Goal: Information Seeking & Learning: Find specific fact

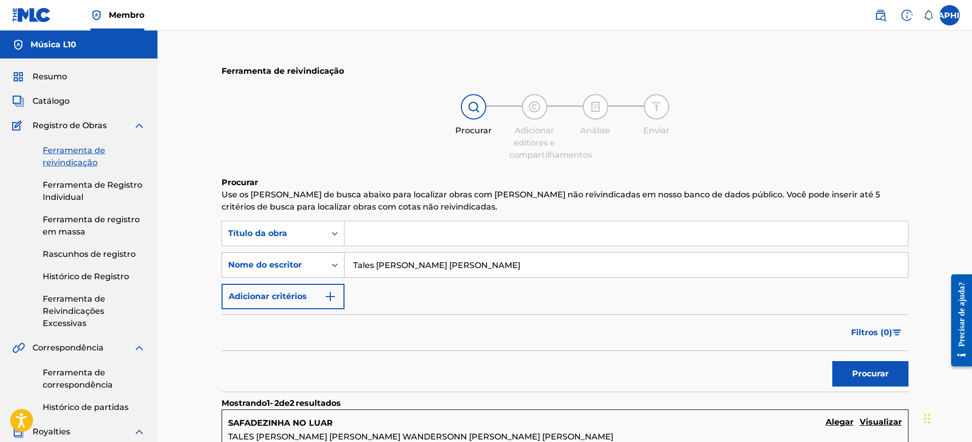
drag, startPoint x: 493, startPoint y: 266, endPoint x: 231, endPoint y: 266, distance: 262.7
click at [231, 266] on div "PesquisarComCritérios78745000-916f-447b-9b24-868bbaeac292 Nome do escritor Tale…" at bounding box center [565, 264] width 687 height 25
type input "[PERSON_NAME] [PERSON_NAME] NOUGUE [PERSON_NAME]"
click at [832, 361] on button "Procurar" at bounding box center [870, 373] width 76 height 25
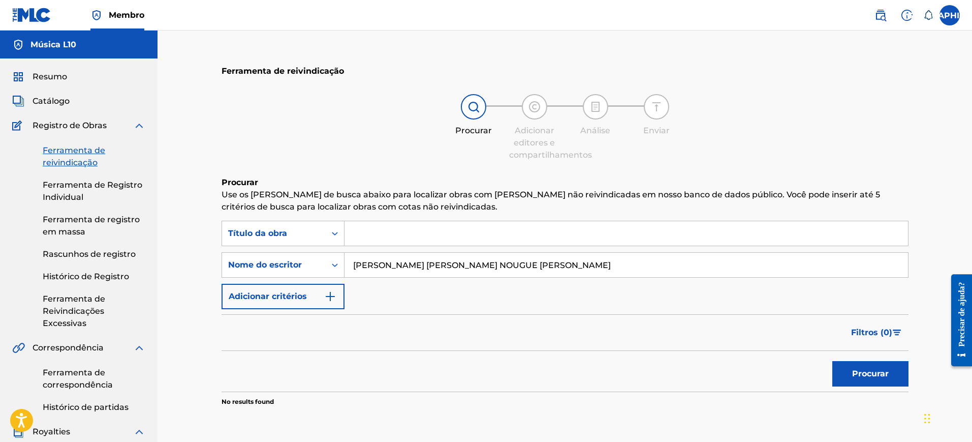
scroll to position [127, 0]
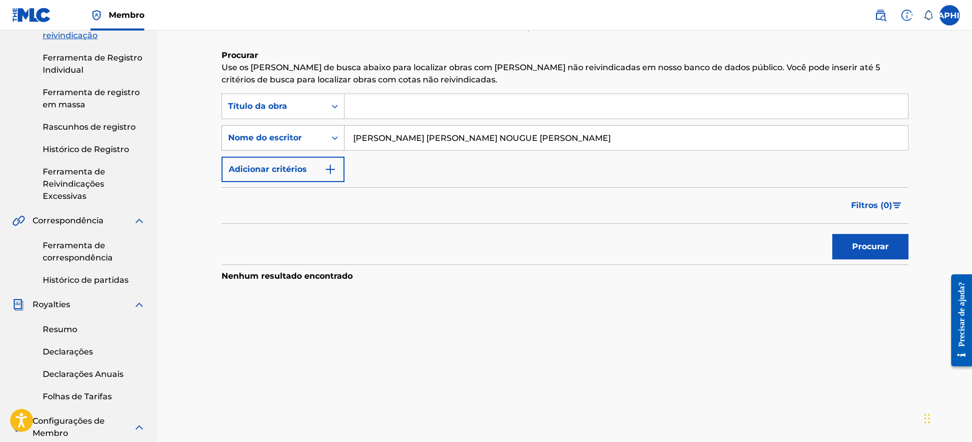
drag, startPoint x: 584, startPoint y: 131, endPoint x: 291, endPoint y: 134, distance: 293.2
click at [291, 134] on div "PesquisarComCritérios78745000-916f-447b-9b24-868bbaeac292 Nome do [PERSON_NAME]…" at bounding box center [565, 137] width 687 height 25
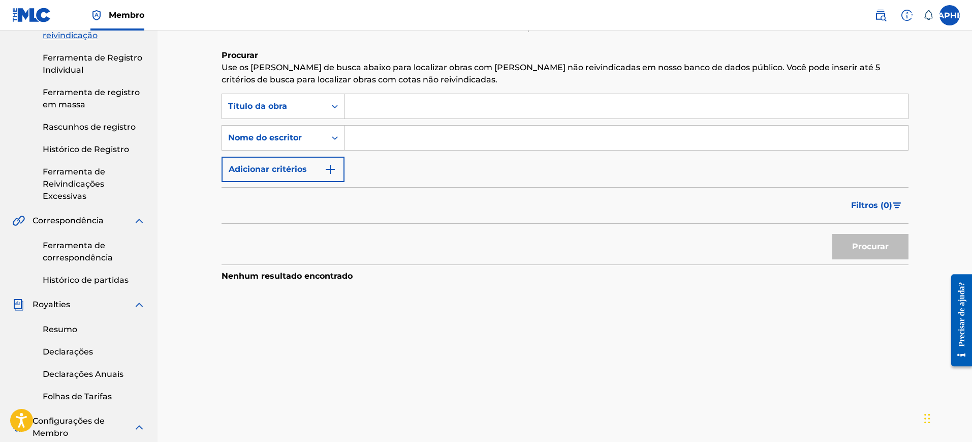
click at [372, 107] on input "Formulário de Pesquisa" at bounding box center [626, 106] width 563 height 24
paste input "O FOGO ARDERA"
type input "O FOGO ARDERA"
click at [853, 242] on font "Procurar" at bounding box center [870, 246] width 37 height 10
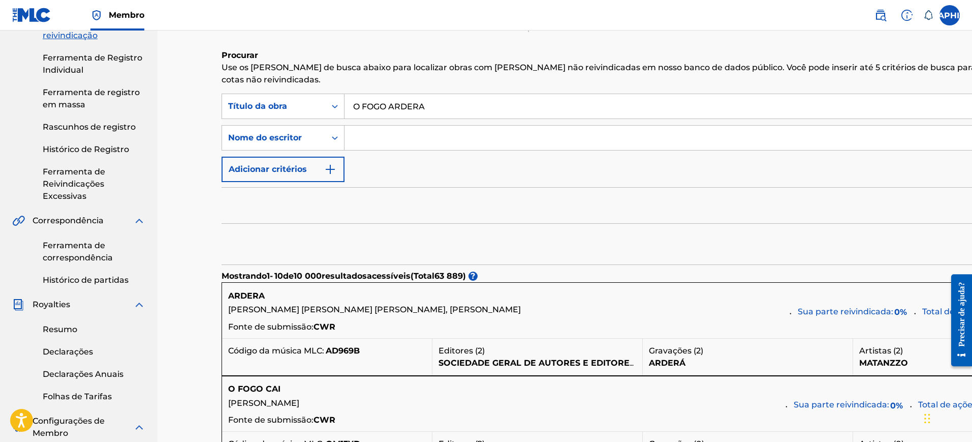
click at [376, 145] on input "Formulário de Pesquisa" at bounding box center [704, 138] width 719 height 24
click at [417, 137] on input "Formulário de Pesquisa" at bounding box center [704, 138] width 719 height 24
paste input "[PERSON_NAME] [PERSON_NAME] NOUGUE [PERSON_NAME]"
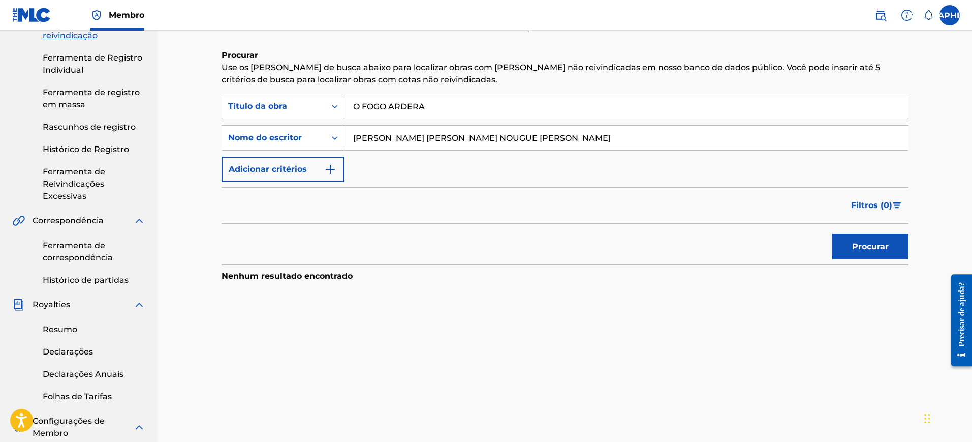
drag, startPoint x: 559, startPoint y: 140, endPoint x: 414, endPoint y: 137, distance: 144.9
click at [414, 137] on input "[PERSON_NAME] [PERSON_NAME] NOUGUE [PERSON_NAME]" at bounding box center [626, 138] width 563 height 24
type input "ALEXSANDER"
click at [860, 252] on font "Procurar" at bounding box center [870, 246] width 37 height 12
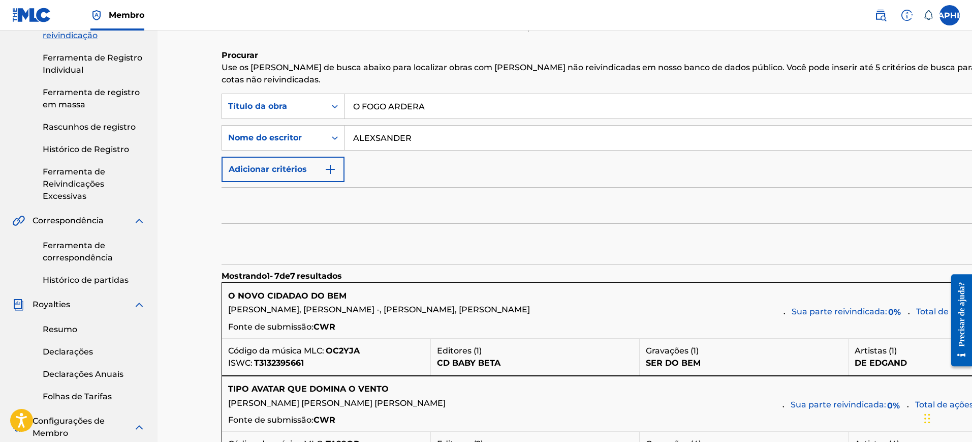
scroll to position [0, 0]
